Goal: Answer question/provide support

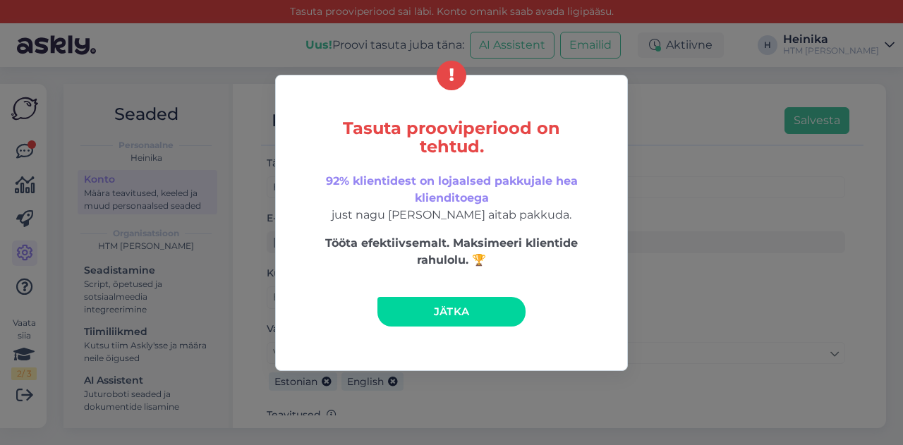
click at [451, 299] on link "Jätka" at bounding box center [452, 312] width 148 height 30
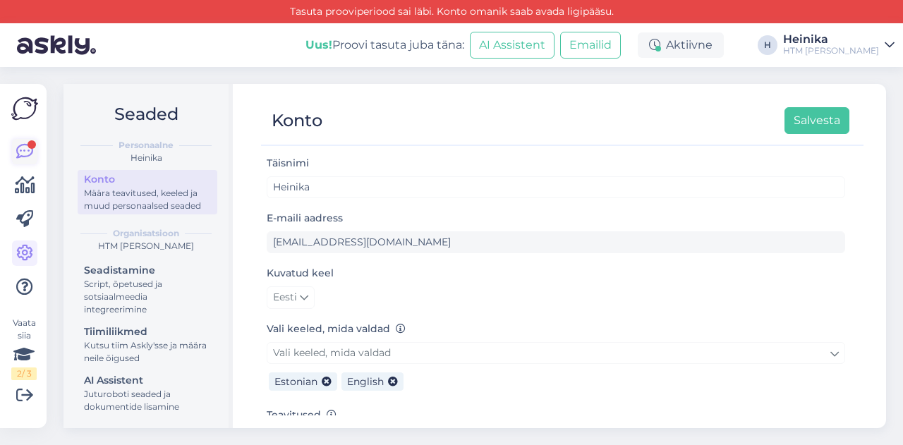
click at [30, 150] on icon at bounding box center [24, 151] width 17 height 17
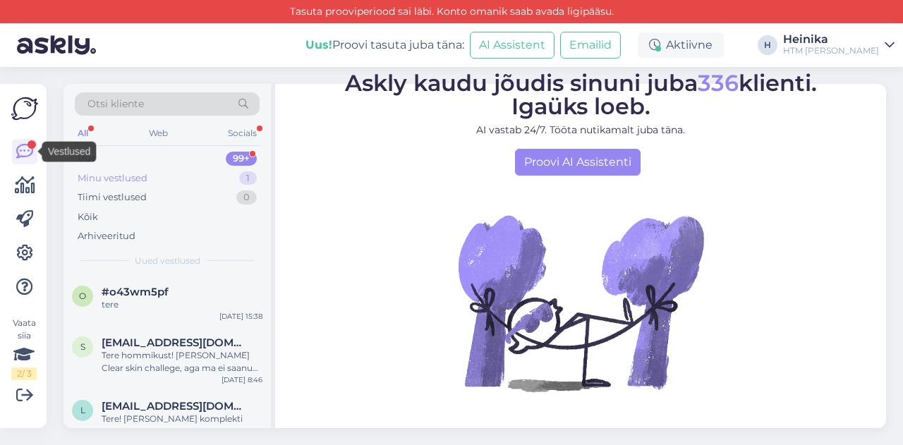
click at [145, 176] on div "Minu vestlused" at bounding box center [113, 179] width 70 height 14
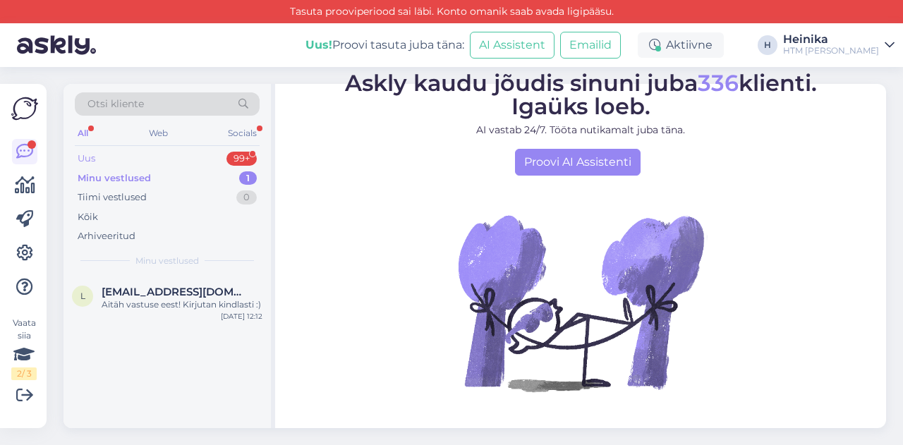
click at [148, 154] on div "Uus 99+" at bounding box center [167, 159] width 185 height 20
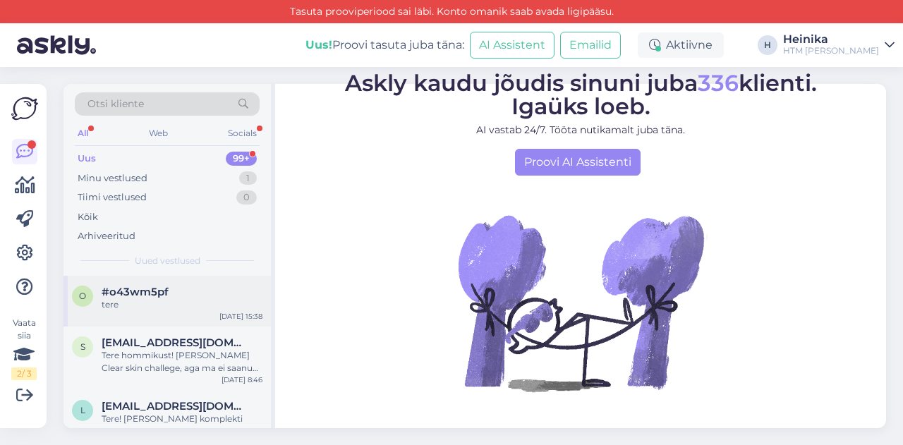
click at [148, 301] on div "tere" at bounding box center [182, 305] width 161 height 13
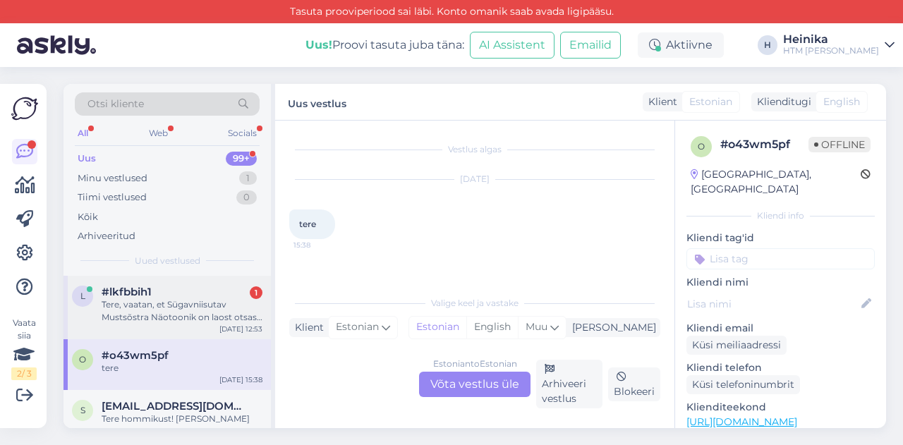
click at [210, 310] on div "Tere, vaatan, et Sügavniisutav Mustsõstra Näotoonik on laost otsas ning uurin, …" at bounding box center [182, 311] width 161 height 25
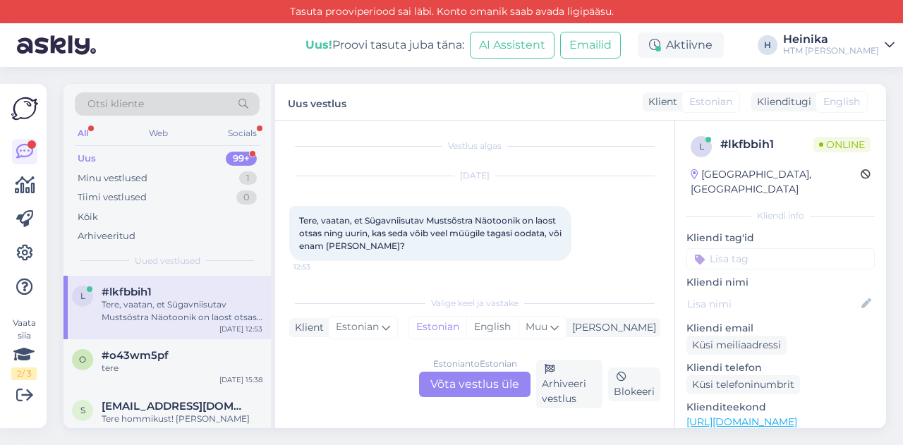
click at [476, 385] on div "Estonian to Estonian Võta vestlus üle" at bounding box center [475, 384] width 112 height 25
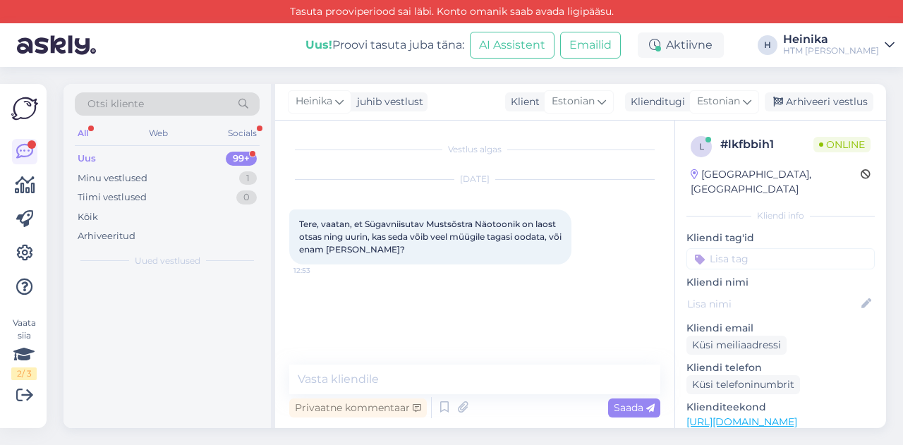
scroll to position [0, 0]
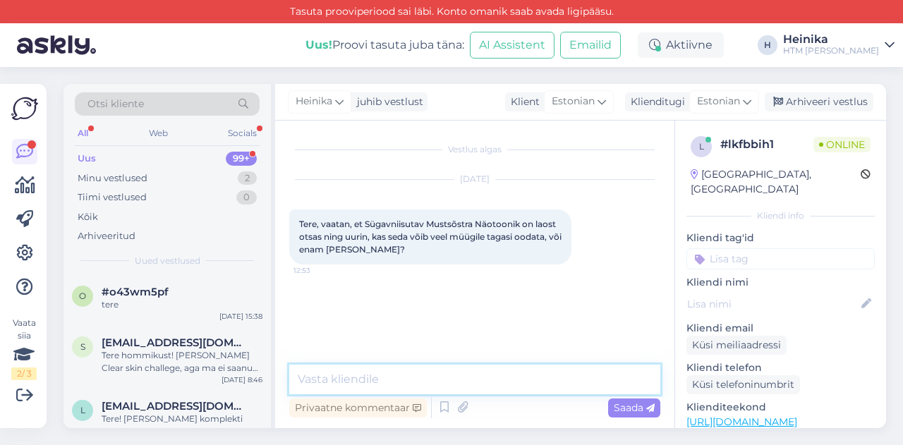
click at [476, 385] on textarea at bounding box center [474, 380] width 371 height 30
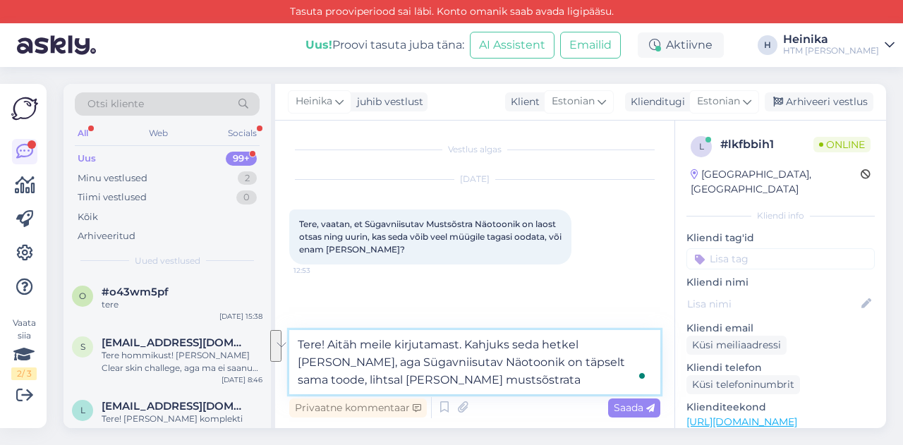
drag, startPoint x: 573, startPoint y: 362, endPoint x: 599, endPoint y: 378, distance: 30.4
click at [599, 378] on textarea "Tere! Aitäh meile kirjutamast. Kahjuks seda hetkel [PERSON_NAME], aga Sügavniis…" at bounding box center [474, 362] width 371 height 64
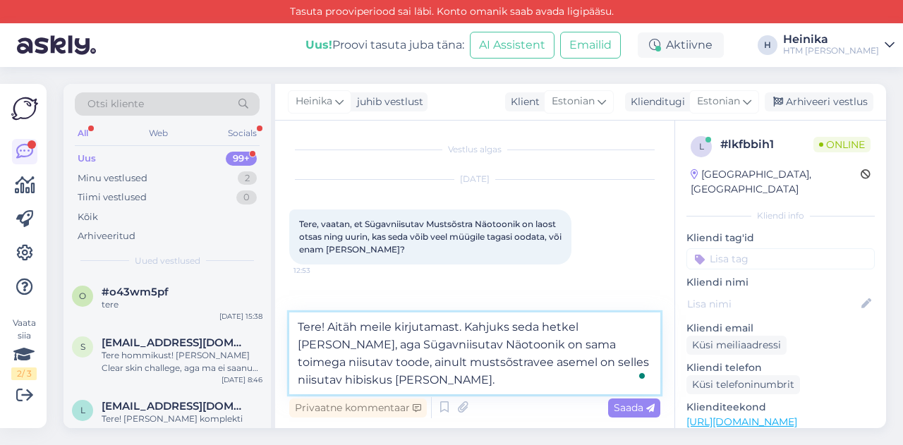
click at [582, 325] on textarea "Tere! Aitäh meile kirjutamast. Kahjuks seda hetkel [PERSON_NAME], aga Sügavniis…" at bounding box center [474, 354] width 371 height 82
click at [329, 361] on textarea "Tere! Aitäh meile kirjutamast. Kahjuks seda hetkel juurde [PERSON_NAME], aga Sü…" at bounding box center [474, 354] width 371 height 82
drag, startPoint x: 524, startPoint y: 380, endPoint x: 479, endPoint y: 380, distance: 45.2
click at [479, 380] on textarea "Tere! Aitäh meile kirjutamast. Kahjuks seda hetkel juurde [PERSON_NAME], aga Sü…" at bounding box center [474, 354] width 371 height 82
click at [606, 379] on textarea "Tere! Aitäh meile kirjutamast. Kahjuks seda hetkel juurde [PERSON_NAME], aga Sü…" at bounding box center [474, 354] width 371 height 82
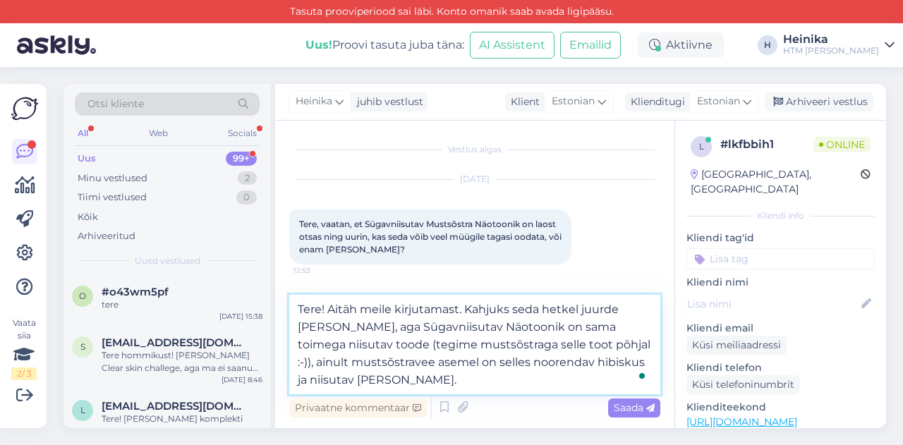
click at [529, 380] on textarea "Tere! Aitäh meile kirjutamast. Kahjuks seda hetkel juurde [PERSON_NAME], aga Sü…" at bounding box center [474, 345] width 371 height 100
paste textarea "[URL][DOMAIN_NAME]"
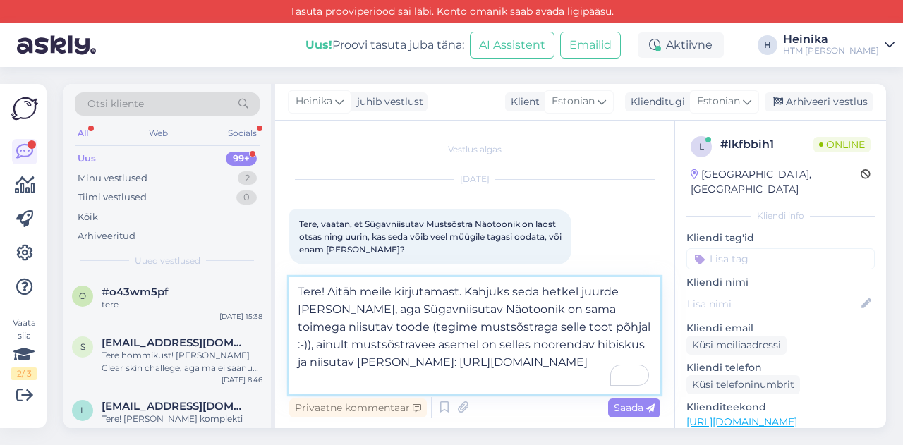
drag, startPoint x: 512, startPoint y: 328, endPoint x: 491, endPoint y: 328, distance: 21.2
click at [491, 328] on textarea "Tere! Aitäh meile kirjutamast. Kahjuks seda hetkel juurde [PERSON_NAME], aga Sü…" at bounding box center [474, 335] width 371 height 117
type textarea "Tere! Aitäh meile kirjutamast. Kahjuks seda hetkel juurde [PERSON_NAME], aga Sü…"
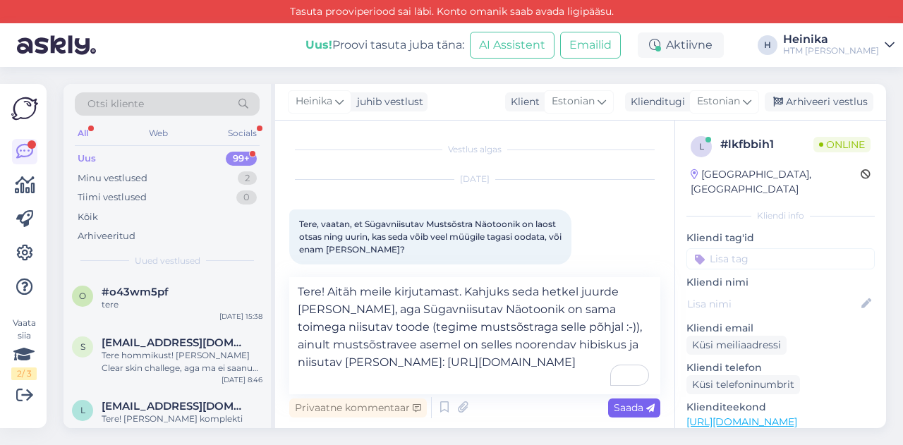
click at [620, 411] on span "Saada" at bounding box center [634, 408] width 41 height 13
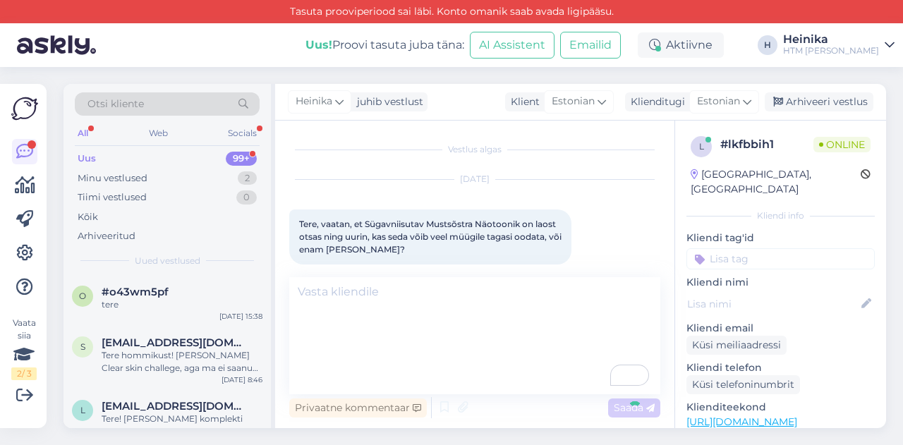
scroll to position [52, 0]
